Goal: Task Accomplishment & Management: Complete application form

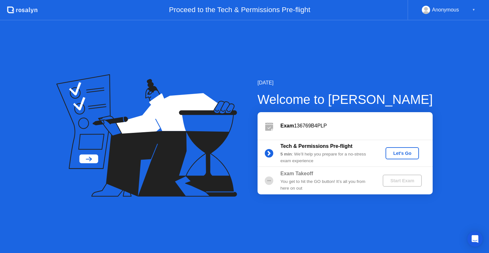
click at [403, 153] on div "Let's Go" at bounding box center [402, 152] width 28 height 5
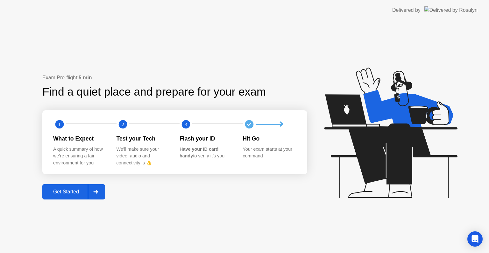
click at [66, 189] on div "Get Started" at bounding box center [66, 192] width 44 height 6
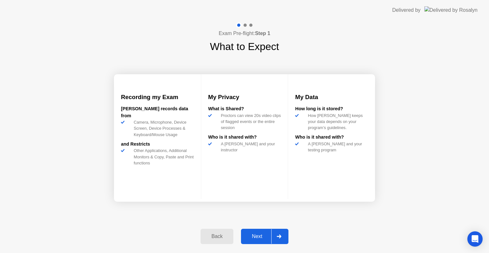
click at [260, 237] on div "Next" at bounding box center [257, 236] width 28 height 6
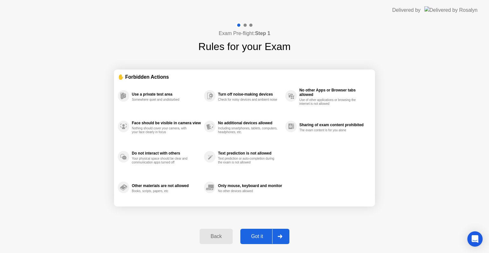
click at [260, 233] on div "Got it" at bounding box center [257, 236] width 30 height 6
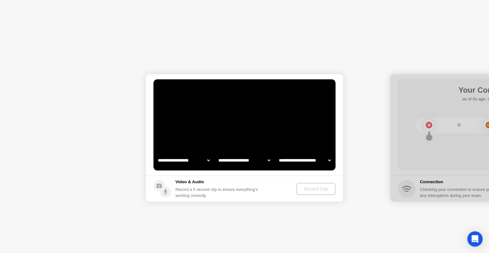
select select "**********"
select select "*******"
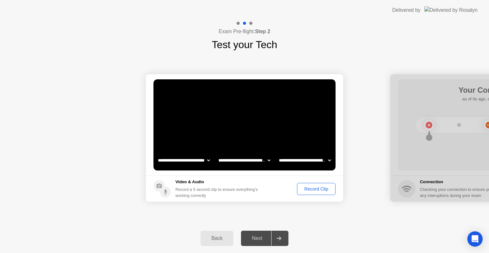
click at [315, 191] on div "Record Clip" at bounding box center [316, 188] width 34 height 5
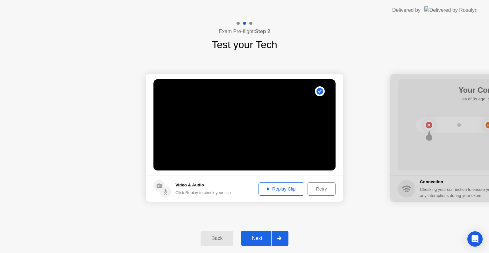
click at [313, 187] on div "Retry" at bounding box center [322, 188] width 24 height 5
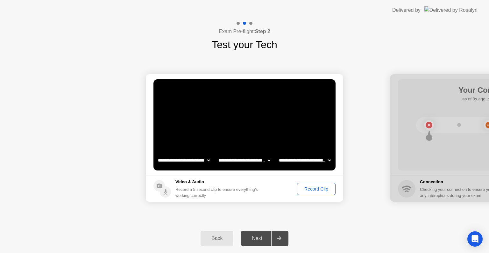
click at [309, 191] on div "Record Clip" at bounding box center [316, 188] width 34 height 5
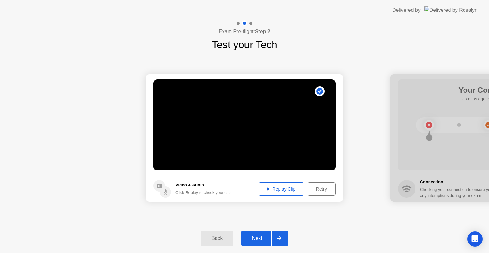
click at [279, 192] on button "Replay Clip" at bounding box center [281, 188] width 46 height 13
drag, startPoint x: 265, startPoint y: 240, endPoint x: 272, endPoint y: 236, distance: 8.3
click at [265, 239] on div "Next" at bounding box center [257, 238] width 28 height 6
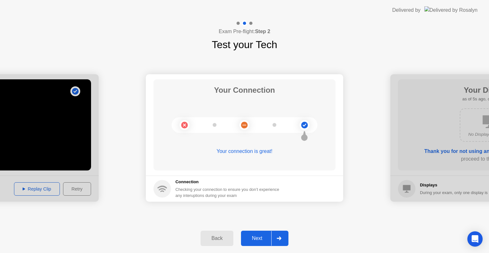
click at [256, 238] on div "Next" at bounding box center [257, 238] width 28 height 6
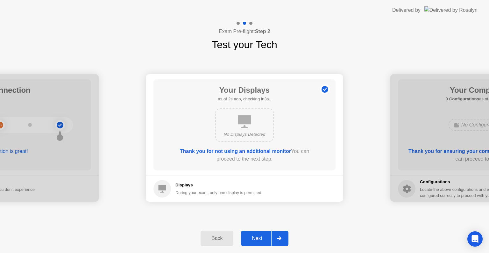
click at [258, 236] on div "Next" at bounding box center [257, 238] width 28 height 6
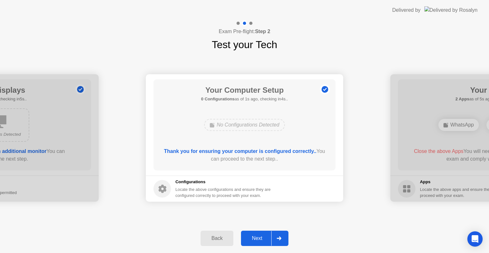
click at [262, 236] on div "Next" at bounding box center [257, 238] width 28 height 6
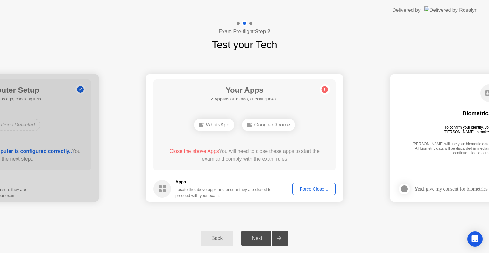
click at [312, 191] on div "Force Close..." at bounding box center [313, 188] width 39 height 5
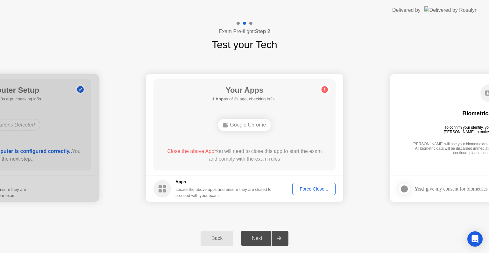
click at [323, 190] on div "Force Close..." at bounding box center [313, 188] width 39 height 5
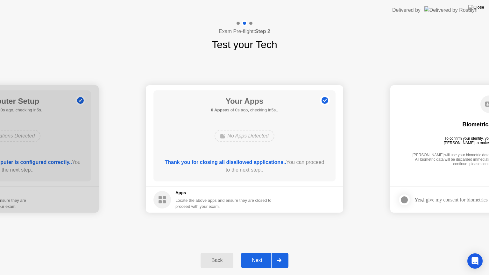
click at [252, 252] on div "Next" at bounding box center [257, 260] width 28 height 6
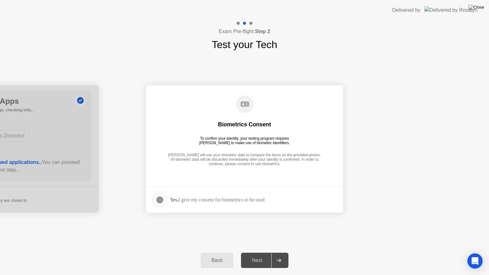
click at [157, 199] on div at bounding box center [160, 200] width 8 height 8
click at [255, 252] on button "Next" at bounding box center [264, 260] width 47 height 15
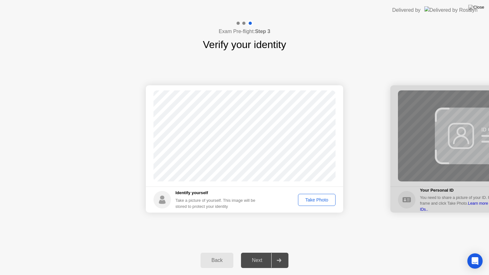
click at [319, 204] on button "Take Photo" at bounding box center [317, 200] width 38 height 12
click at [319, 204] on button "Retake" at bounding box center [320, 200] width 29 height 12
click at [314, 200] on div "Take Photo" at bounding box center [316, 199] width 33 height 5
click at [259, 252] on div "Next" at bounding box center [257, 260] width 28 height 6
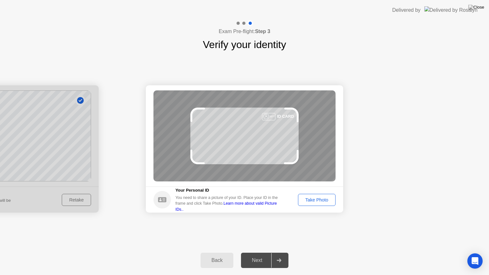
click at [311, 201] on div "Take Photo" at bounding box center [316, 199] width 33 height 5
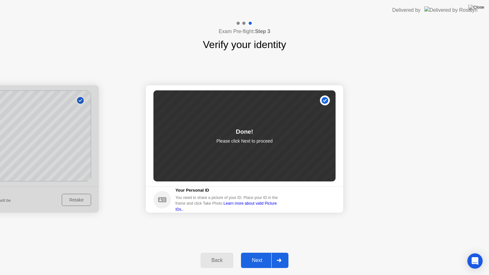
click at [262, 252] on div "Next" at bounding box center [257, 260] width 28 height 6
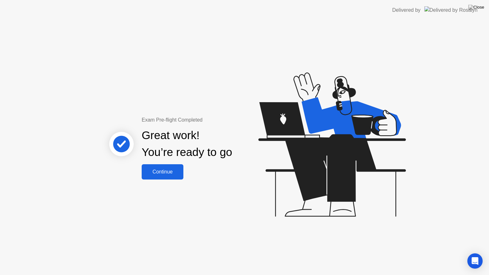
click at [173, 175] on div "Continue" at bounding box center [162, 172] width 38 height 6
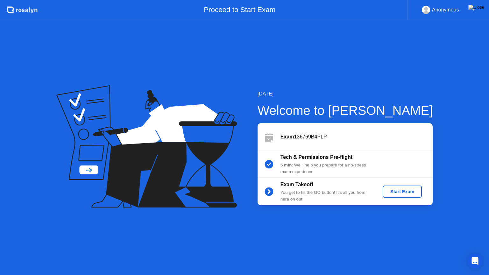
click at [401, 197] on button "Start Exam" at bounding box center [401, 191] width 39 height 12
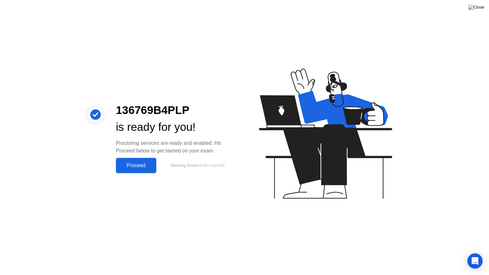
click at [144, 171] on button "Proceed" at bounding box center [136, 165] width 40 height 15
